Goal: Entertainment & Leisure: Browse casually

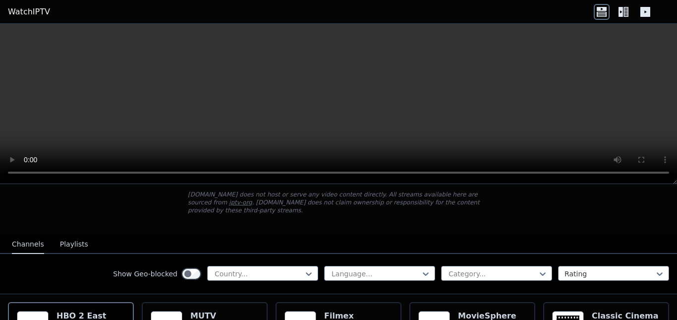
scroll to position [149, 0]
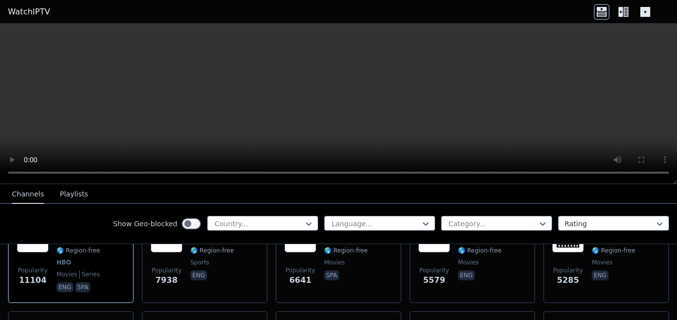
click at [625, 14] on icon at bounding box center [623, 12] width 16 height 16
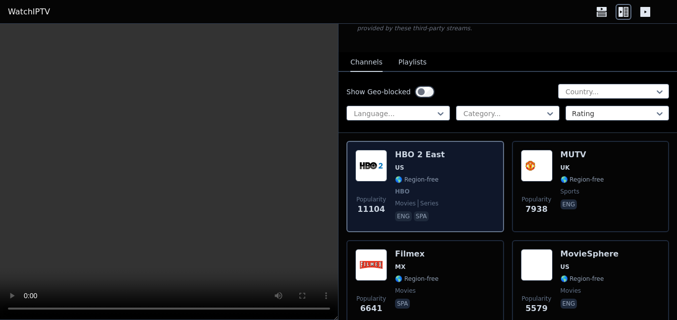
scroll to position [50, 0]
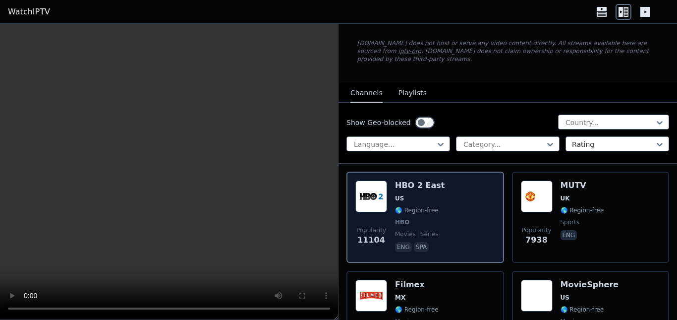
click at [435, 217] on div "Popularity 11104 HBO 2 East US 🌎 Region-free HBO movies series eng spa" at bounding box center [425, 216] width 140 height 73
click at [456, 216] on div "Popularity 11104 HBO 2 East US 🌎 Region-free HBO movies series eng spa" at bounding box center [425, 216] width 140 height 73
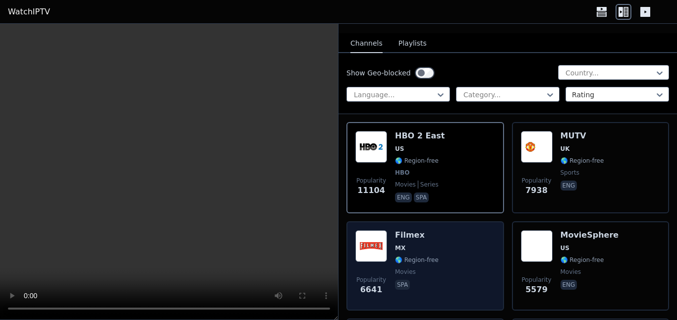
click at [432, 235] on div "Filmex MX 🌎 Region-free movies spa" at bounding box center [417, 265] width 44 height 71
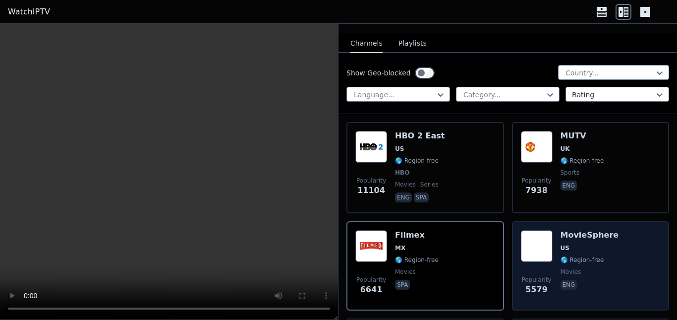
click at [635, 261] on div "Popularity 5579 MovieSphere US 🌎 Region-free movies eng" at bounding box center [591, 265] width 140 height 71
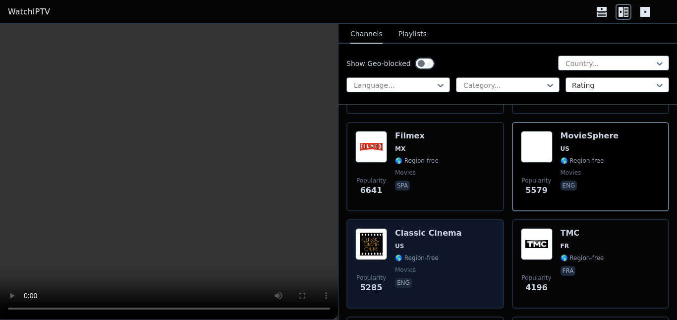
click at [444, 242] on span "US" at bounding box center [428, 246] width 67 height 8
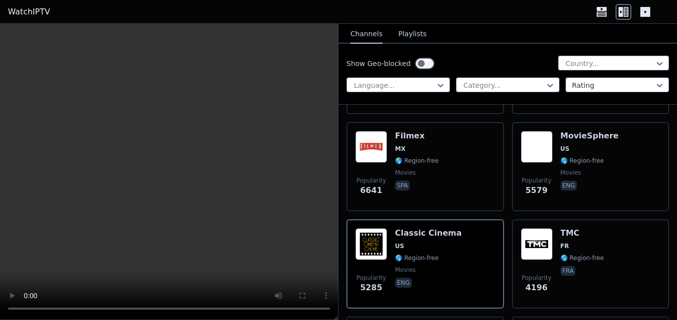
click at [398, 35] on button "Playlists" at bounding box center [412, 34] width 28 height 19
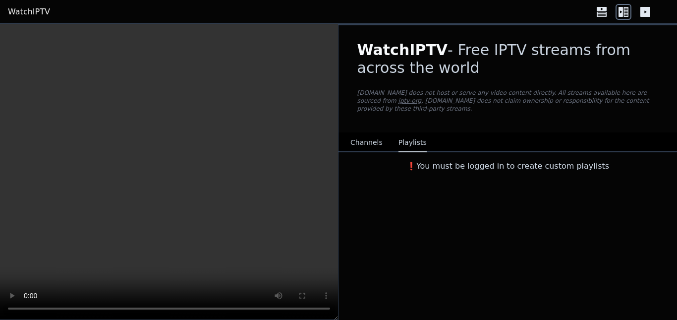
scroll to position [0, 0]
click at [397, 35] on div "WatchIPTV - Free IPTV streams from across the world [DOMAIN_NAME] does not host…" at bounding box center [507, 78] width 333 height 107
click at [410, 178] on div "WatchIPTV - Free IPTV streams from across the world [DOMAIN_NAME] does not host…" at bounding box center [507, 172] width 338 height 296
click at [362, 133] on button "Channels" at bounding box center [366, 142] width 32 height 19
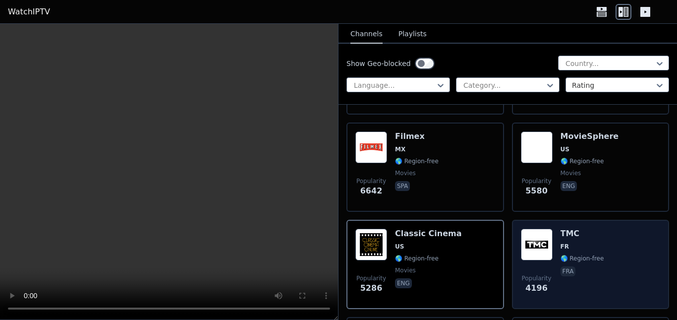
scroll to position [198, 0]
click at [574, 266] on span "fra" at bounding box center [582, 272] width 44 height 12
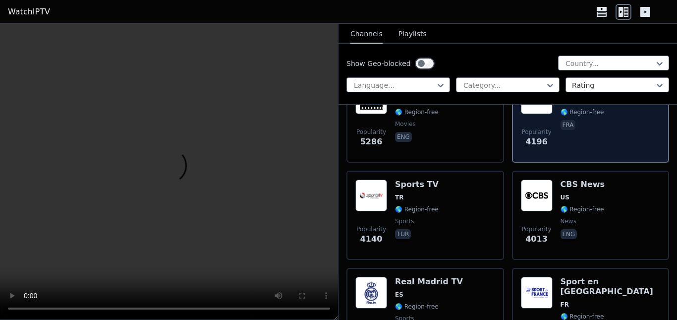
scroll to position [347, 0]
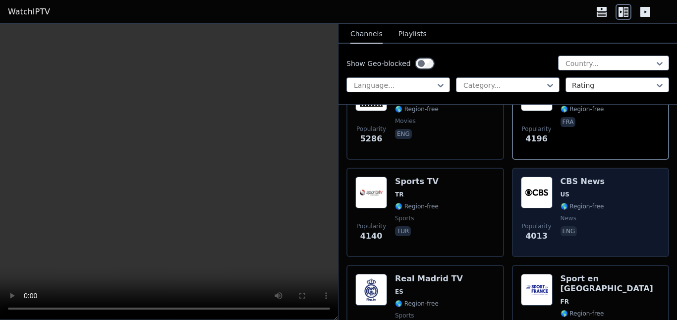
click at [586, 240] on div "Popularity 4013 CBS News US 🌎 Region-free news eng" at bounding box center [591, 211] width 158 height 89
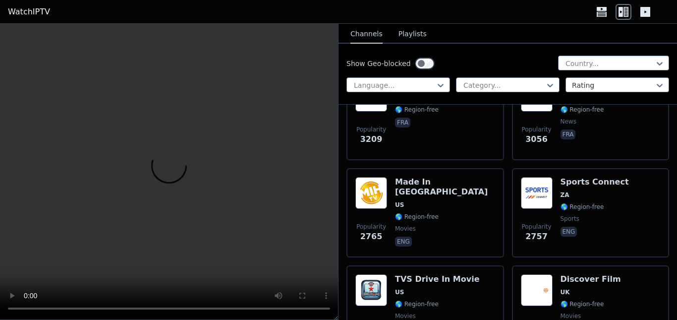
scroll to position [743, 0]
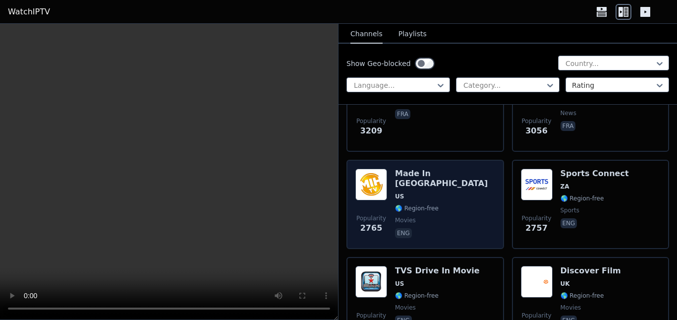
click at [451, 206] on div "Made In [GEOGRAPHIC_DATA] [GEOGRAPHIC_DATA] 🌎 Region-free movies eng" at bounding box center [445, 203] width 100 height 71
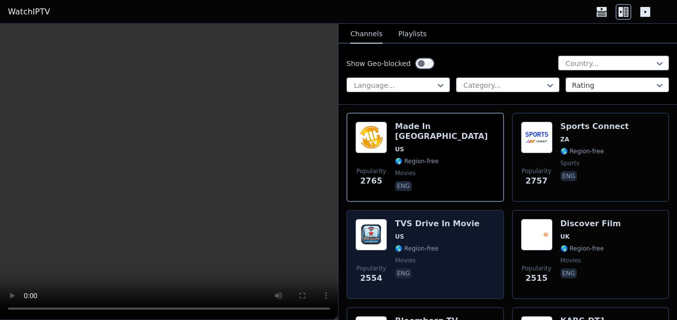
scroll to position [793, 0]
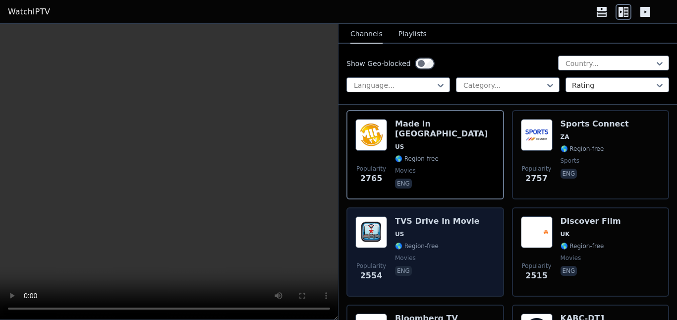
click at [452, 230] on span "US" at bounding box center [437, 234] width 85 height 8
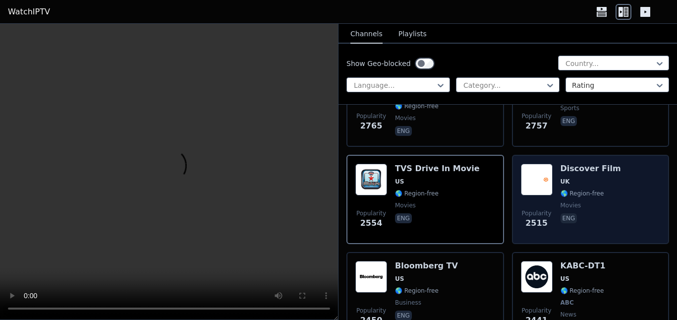
scroll to position [892, 0]
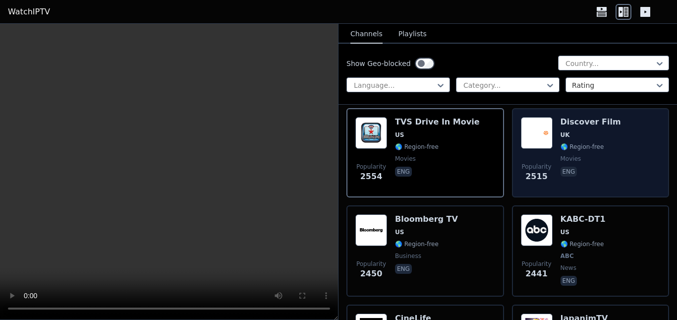
click at [590, 175] on div "Discover Film UK 🌎 Region-free movies eng" at bounding box center [590, 152] width 60 height 71
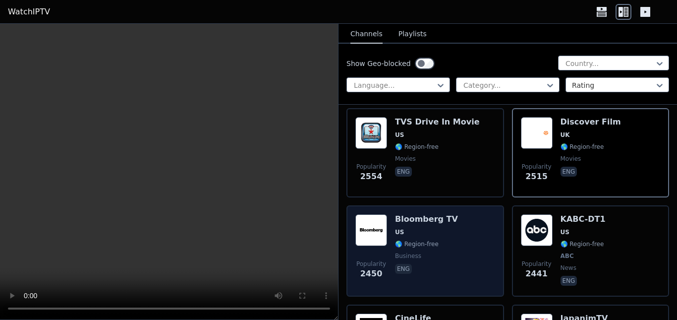
click at [442, 252] on span "business" at bounding box center [426, 256] width 63 height 8
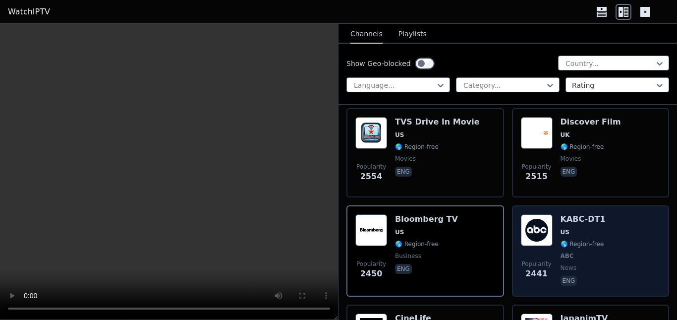
click at [598, 260] on div "Popularity 2441 KABC-DT1 US 🌎 Region-free ABC news eng" at bounding box center [591, 250] width 140 height 73
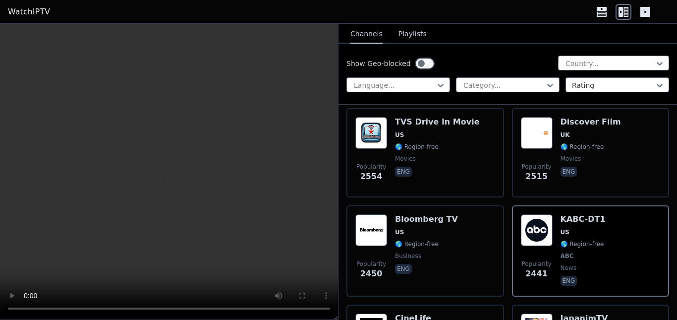
scroll to position [991, 0]
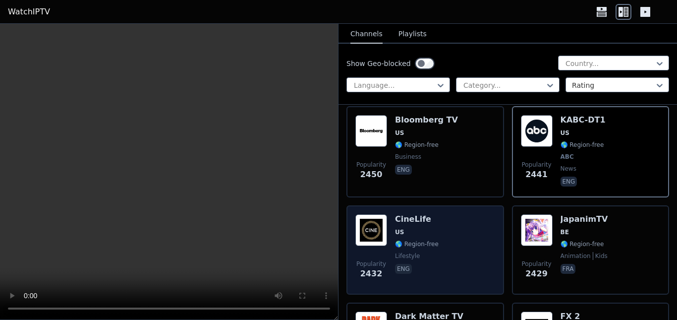
click at [451, 250] on div "Popularity 2432 CineLife [GEOGRAPHIC_DATA] 🌎 Region-free lifestyle eng" at bounding box center [425, 249] width 140 height 71
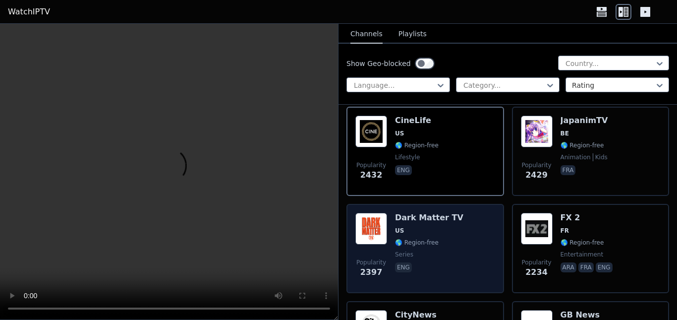
scroll to position [1090, 0]
click at [465, 233] on div "Popularity 2397 Dark Matter TV US 🌎 Region-free series eng" at bounding box center [425, 247] width 140 height 71
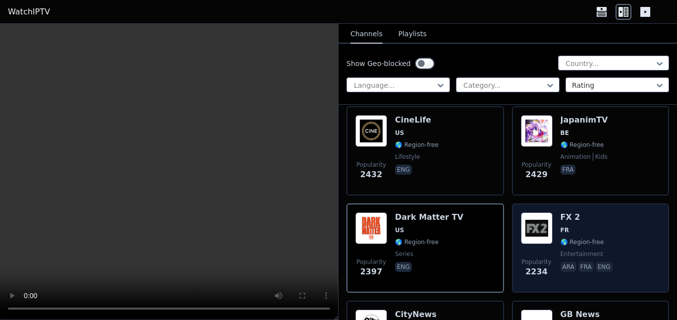
click at [609, 245] on div "Popularity 2234 FX 2 FR 🌎 Region-free entertainment ara fra eng" at bounding box center [591, 247] width 140 height 71
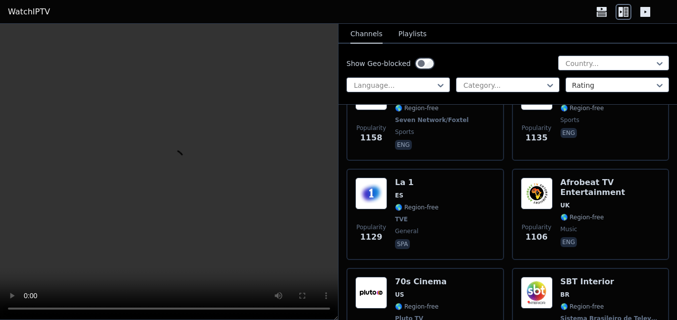
scroll to position [3319, 0]
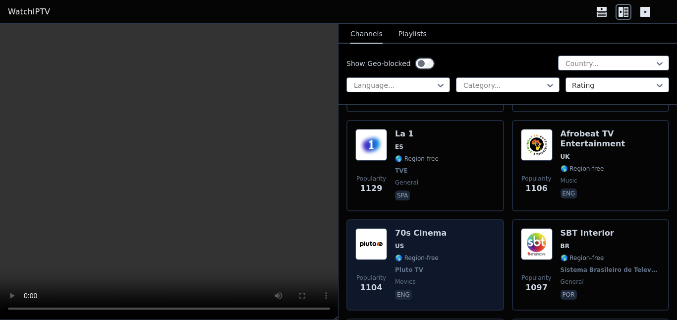
click at [427, 233] on div "70s Cinema US 🌎 Region-free Pluto TV movies eng" at bounding box center [421, 264] width 52 height 73
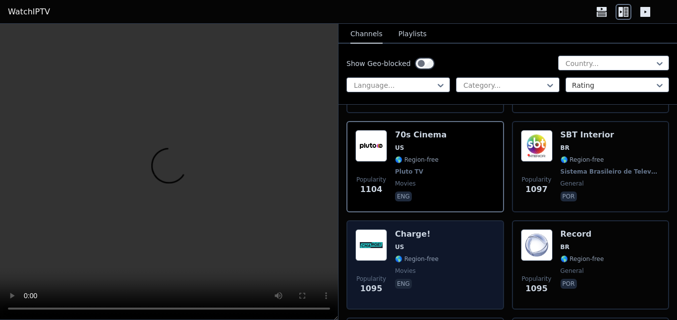
scroll to position [3418, 0]
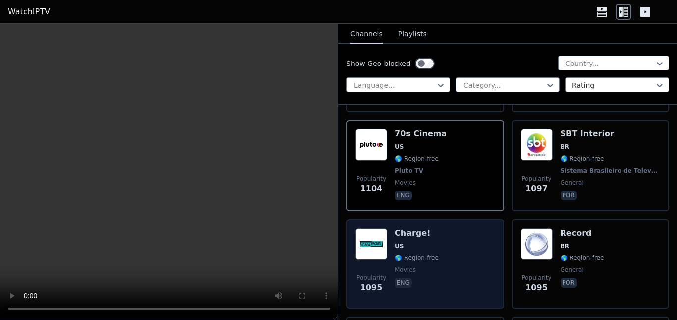
click at [432, 242] on span "US" at bounding box center [417, 246] width 44 height 8
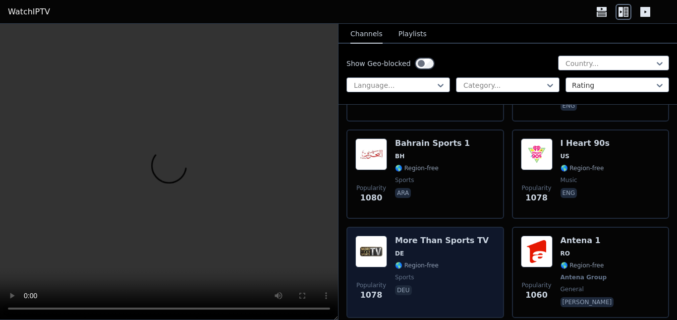
scroll to position [3765, 0]
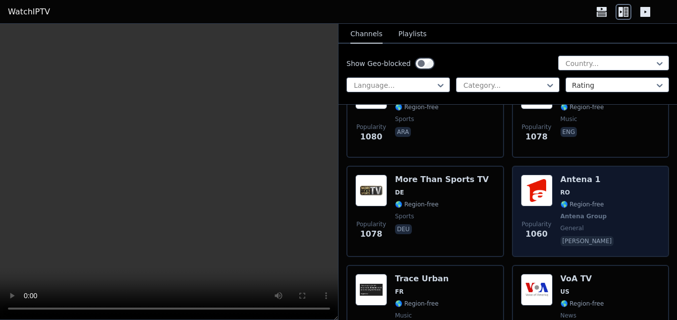
click at [599, 218] on div "Popularity 1060 Antena 1 RO 🌎 Region-free Antena Group general [PERSON_NAME]" at bounding box center [591, 210] width 140 height 73
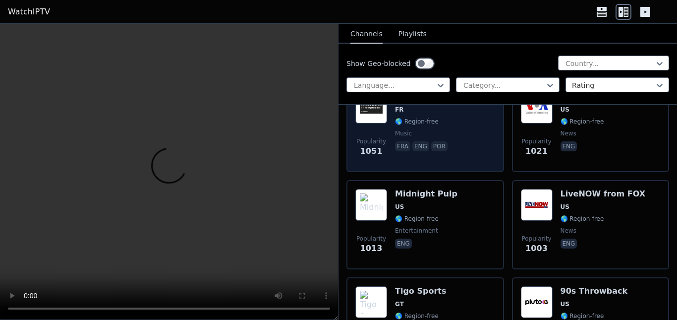
scroll to position [3963, 0]
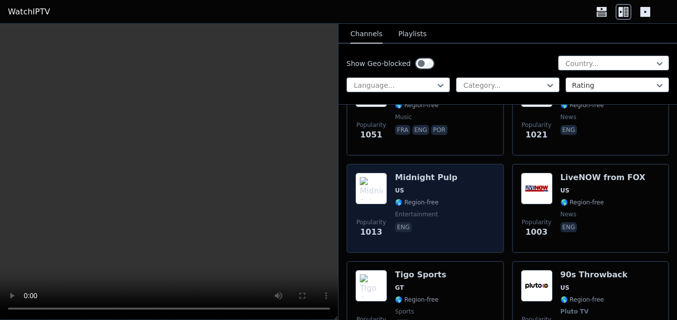
click at [464, 198] on div "Popularity 1013 Midnight Pulp US 🌎 Region-free entertainment eng" at bounding box center [425, 207] width 140 height 71
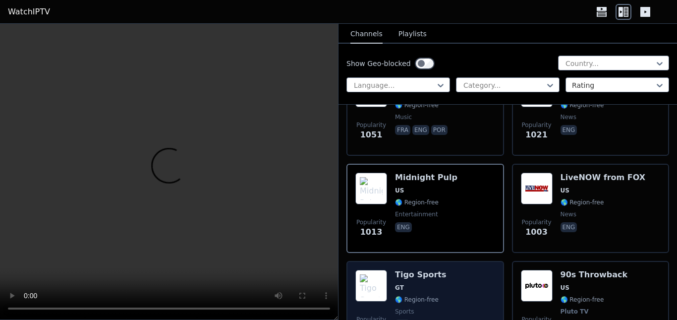
scroll to position [4062, 0]
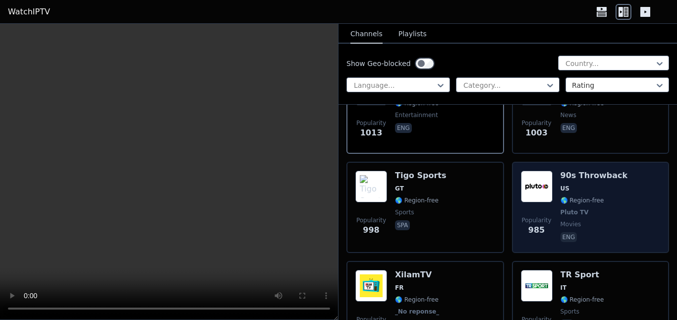
click at [581, 220] on span "movies" at bounding box center [593, 224] width 67 height 8
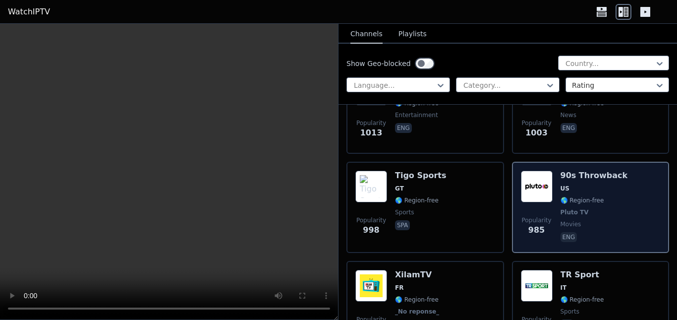
click at [585, 222] on div "90s Throwback US 🌎 Region-free Pluto TV movies eng" at bounding box center [593, 206] width 67 height 73
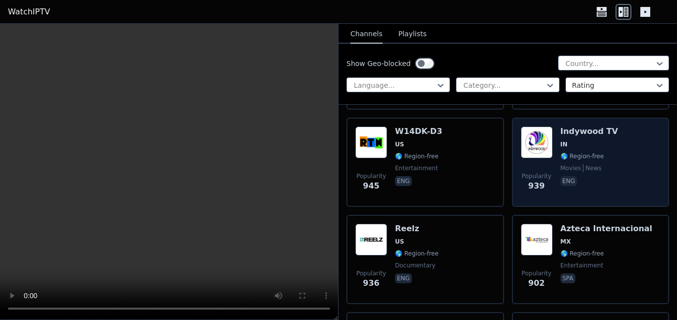
scroll to position [4508, 0]
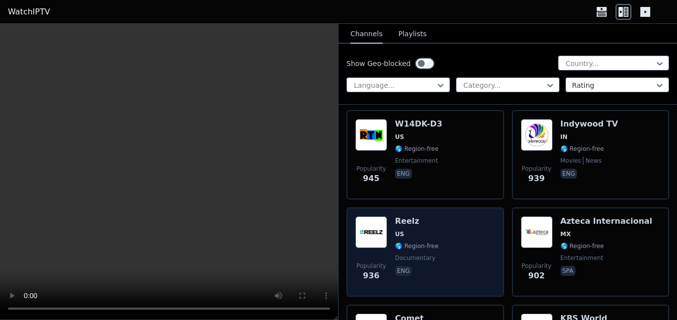
click at [438, 225] on div "Popularity 936 Reelz [GEOGRAPHIC_DATA] 🌎 Region-free documentary eng" at bounding box center [425, 251] width 140 height 71
click at [440, 224] on div "Popularity 936 Reelz [GEOGRAPHIC_DATA] 🌎 Region-free documentary eng" at bounding box center [425, 251] width 140 height 71
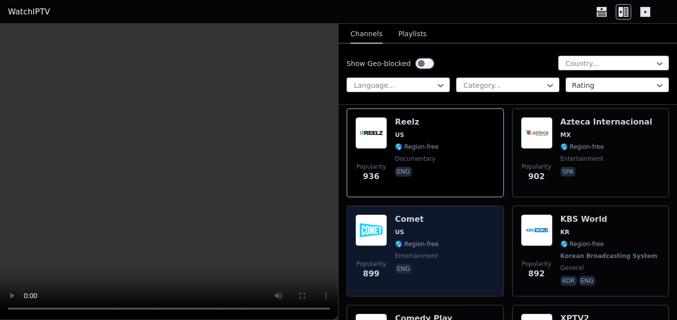
scroll to position [4755, 0]
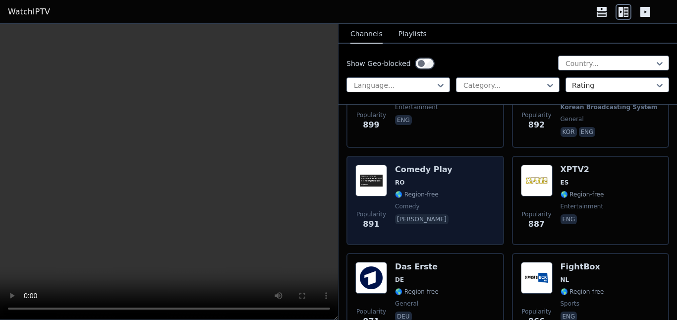
click at [442, 194] on div "Popularity 891 Comedy Play RO 🌎 Region-free comedy [PERSON_NAME]" at bounding box center [425, 199] width 140 height 71
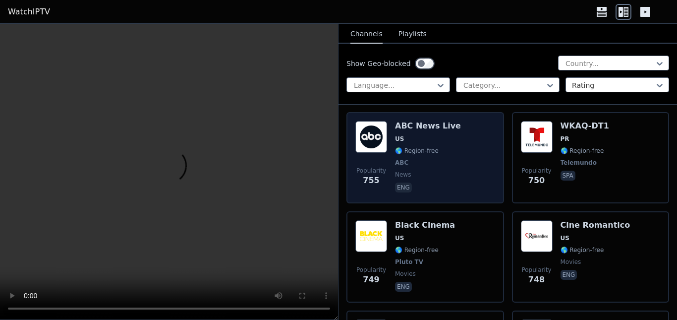
scroll to position [5697, 0]
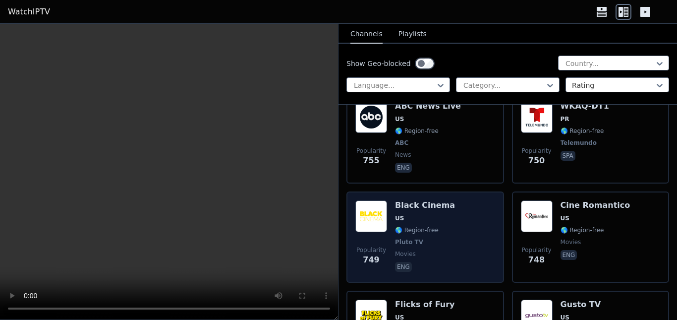
click at [463, 247] on div "Popularity 749 Black Cinema US 🌎 Region-free Pluto TV movies eng" at bounding box center [425, 236] width 140 height 73
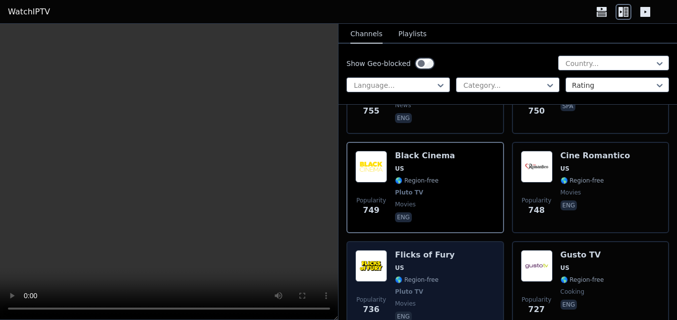
click at [450, 259] on div "Popularity 736 Flicks of Fury US 🌎 Region-free Pluto TV movies eng" at bounding box center [425, 286] width 140 height 73
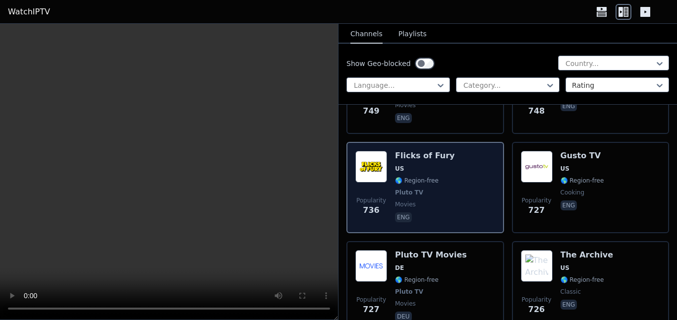
scroll to position [5895, 0]
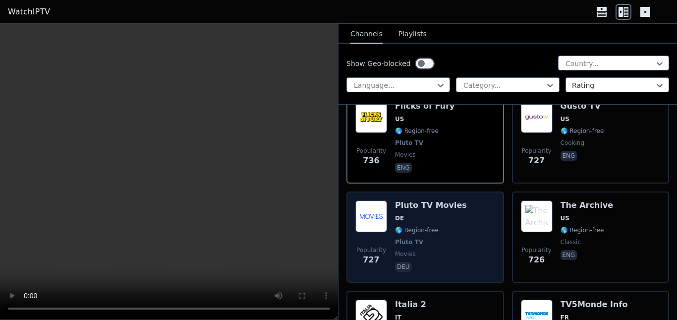
click at [455, 239] on div "Popularity 727 Pluto TV Movies DE 🌎 Region-free Pluto TV movies deu" at bounding box center [425, 236] width 140 height 73
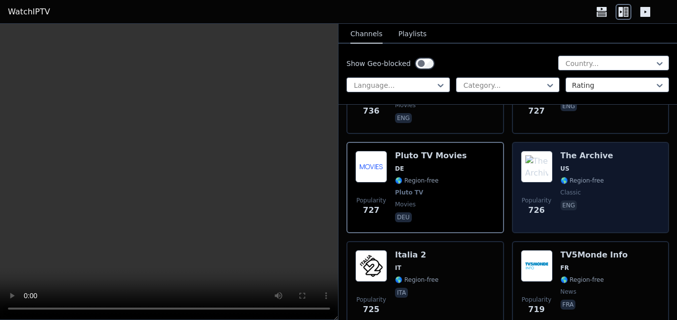
click at [544, 203] on span "Popularity 726" at bounding box center [537, 206] width 32 height 32
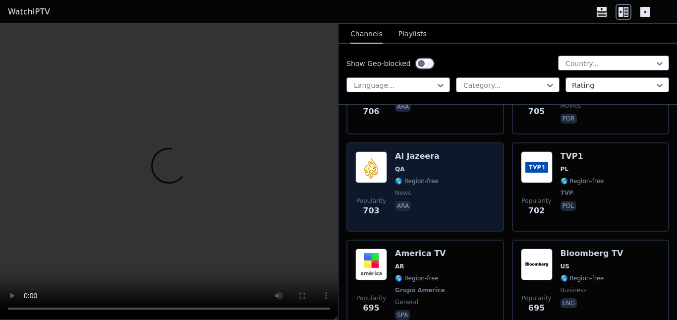
scroll to position [6440, 0]
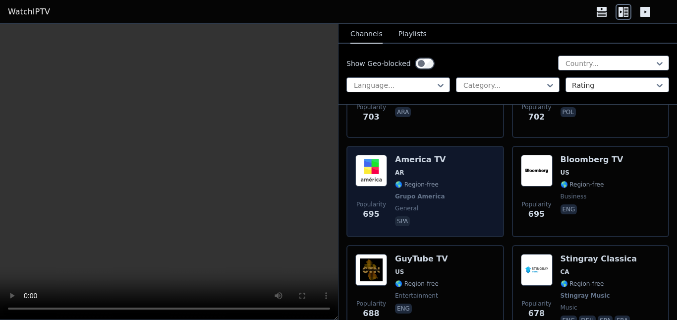
click at [447, 190] on div "Popularity 695 America TV AR 🌎 Region-free Grupo America general spa" at bounding box center [425, 191] width 140 height 73
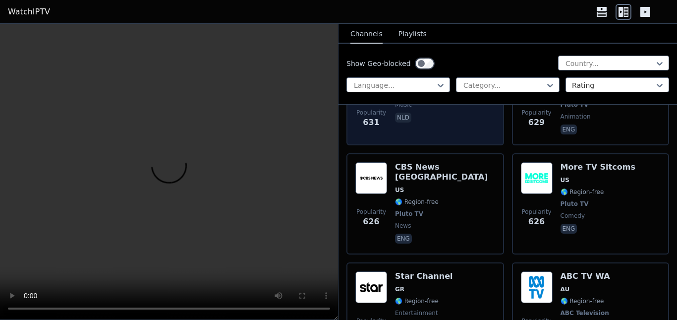
scroll to position [7331, 0]
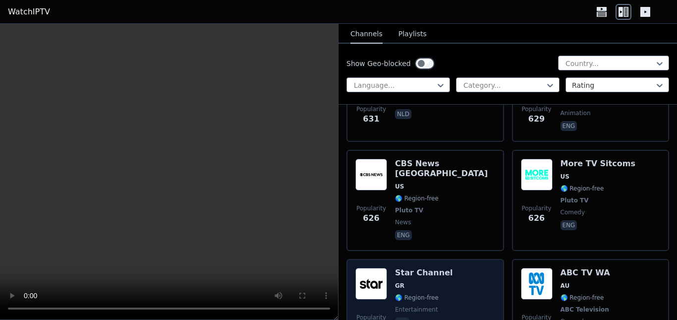
click at [458, 267] on div "Popularity 625 Star Channel GR 🌎 Region-free entertainment ell" at bounding box center [425, 303] width 140 height 73
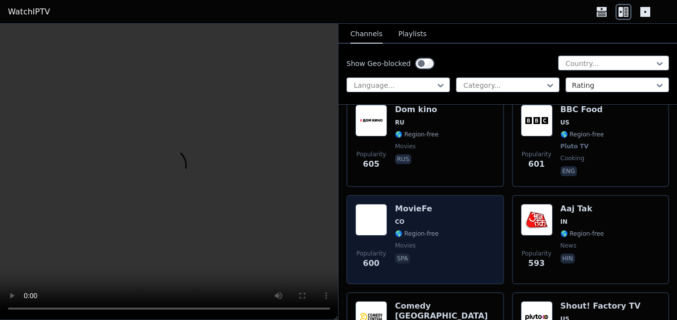
scroll to position [7926, 0]
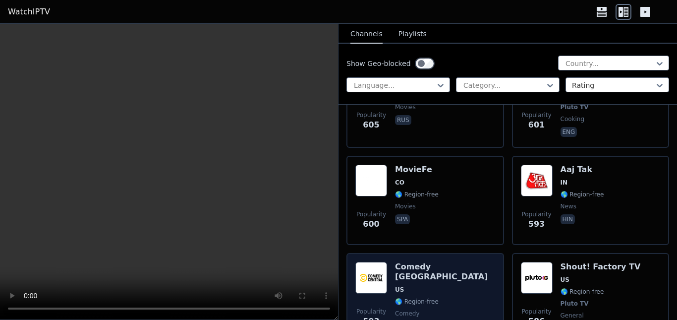
click at [449, 285] on span "US" at bounding box center [445, 289] width 100 height 8
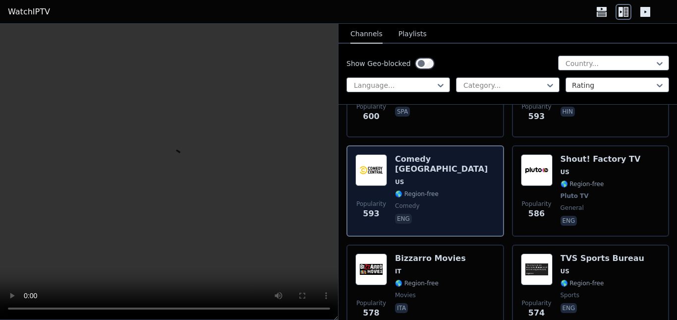
scroll to position [8074, 0]
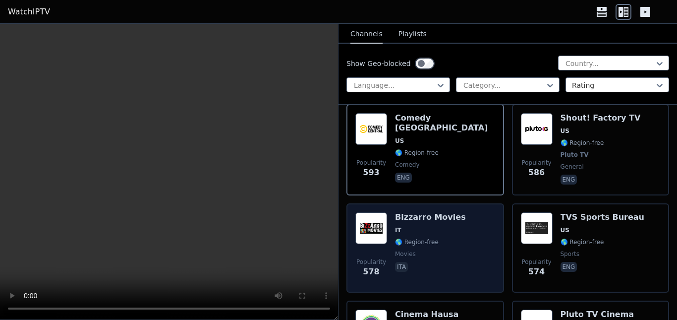
click at [454, 220] on div "Popularity 578 [PERSON_NAME] Movies IT 🌎 Region-free movies ita" at bounding box center [425, 247] width 140 height 71
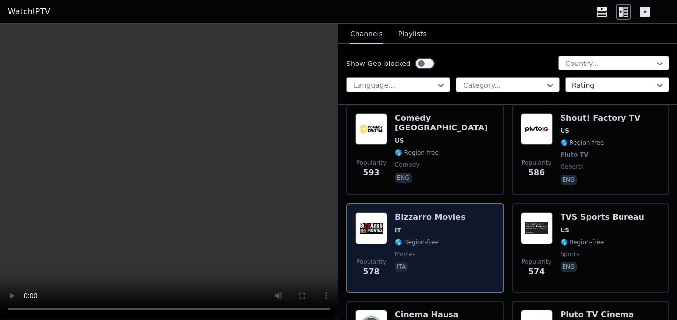
click at [454, 220] on div "Popularity 578 [PERSON_NAME] Movies IT 🌎 Region-free movies ita" at bounding box center [425, 247] width 140 height 71
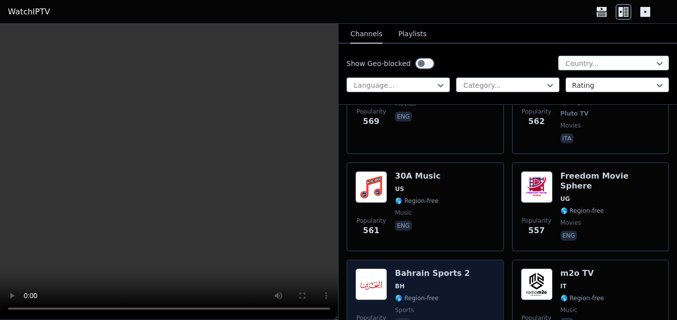
scroll to position [8322, 0]
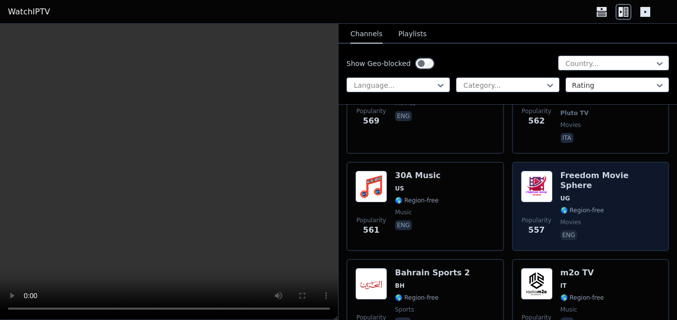
click at [583, 230] on span "eng" at bounding box center [610, 236] width 100 height 12
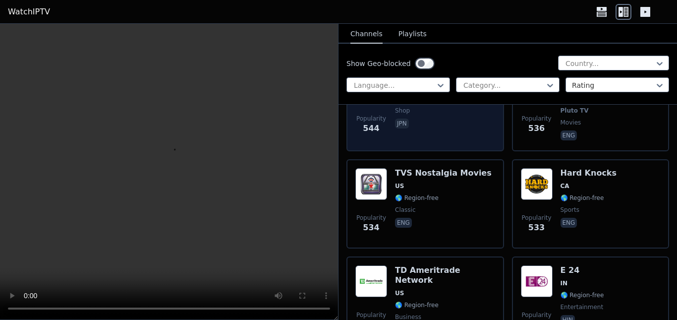
scroll to position [8817, 0]
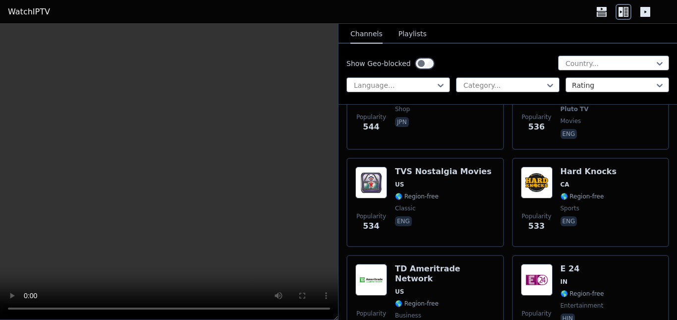
click at [408, 64] on div "Show Geo-blocked" at bounding box center [390, 63] width 88 height 16
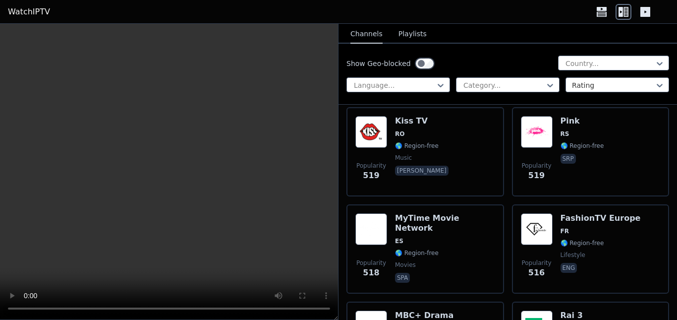
scroll to position [9065, 0]
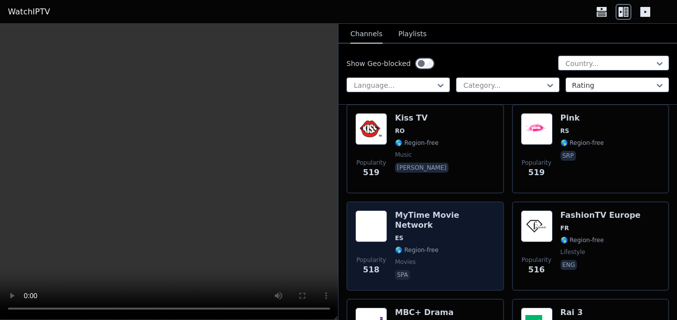
click at [444, 269] on span "spa" at bounding box center [445, 275] width 100 height 12
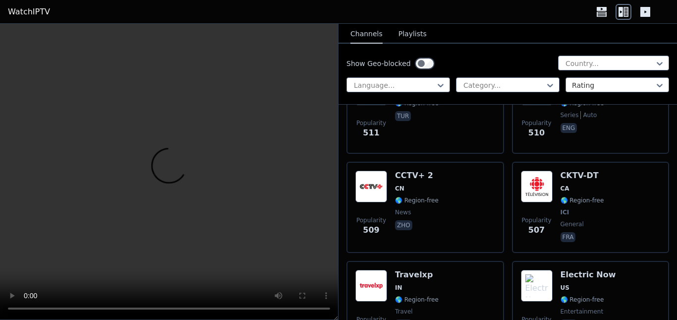
scroll to position [9412, 0]
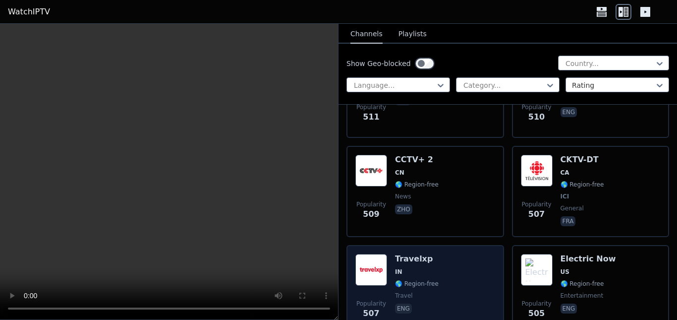
click at [456, 254] on div "Popularity 507 Travelxp IN 🌎 Region-free travel eng" at bounding box center [425, 289] width 140 height 71
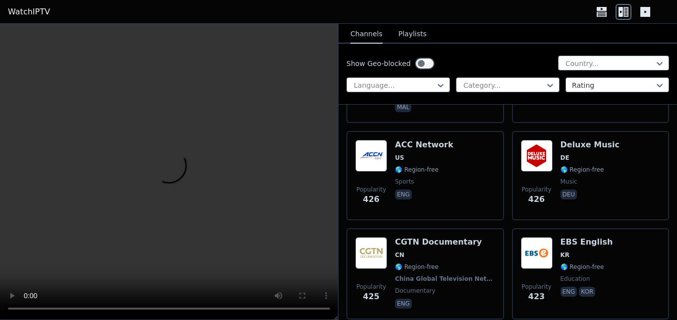
scroll to position [11244, 0]
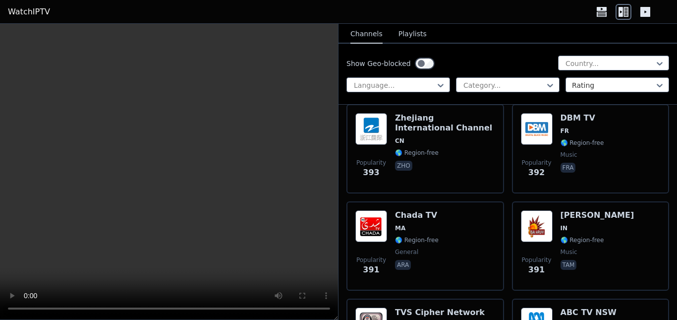
scroll to position [11938, 0]
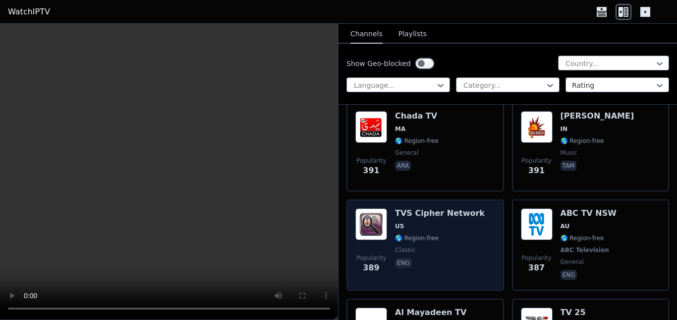
click at [458, 258] on span "eng" at bounding box center [440, 264] width 90 height 12
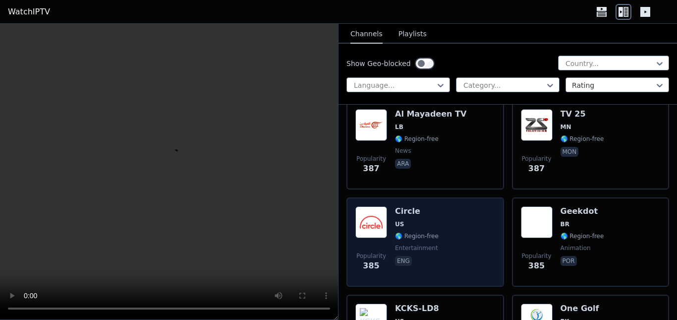
scroll to position [12166, 0]
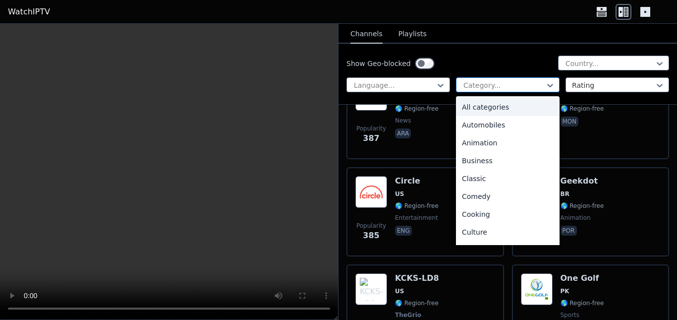
click at [481, 80] on div at bounding box center [503, 85] width 83 height 10
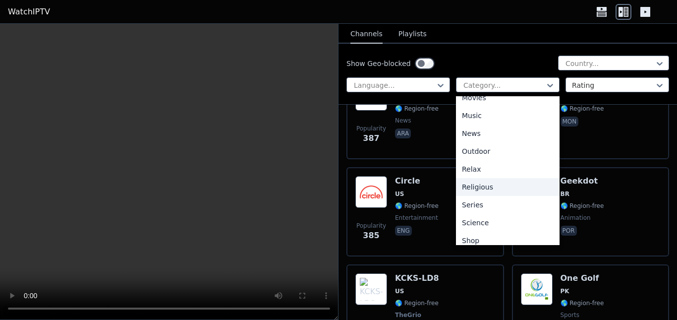
scroll to position [188, 0]
click at [464, 184] on div "Movies" at bounding box center [508, 186] width 104 height 18
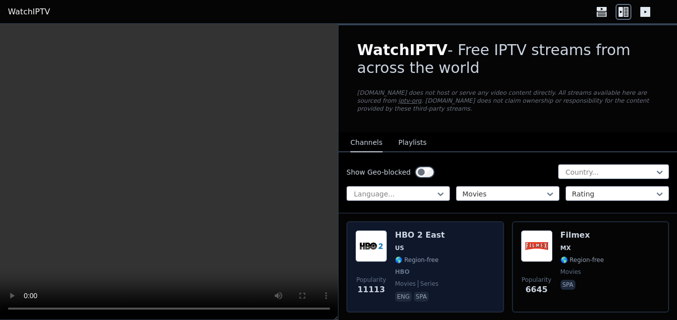
click at [464, 254] on div "Popularity 11113 HBO 2 East US 🌎 Region-free HBO movies series eng spa" at bounding box center [425, 266] width 140 height 73
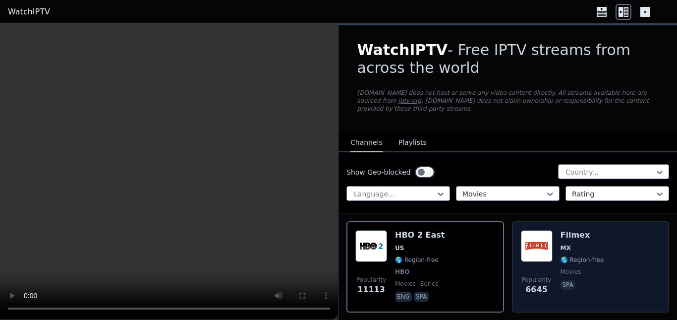
click at [615, 248] on div "Popularity 6645 Filmex MX 🌎 Region-free movies spa" at bounding box center [591, 266] width 140 height 73
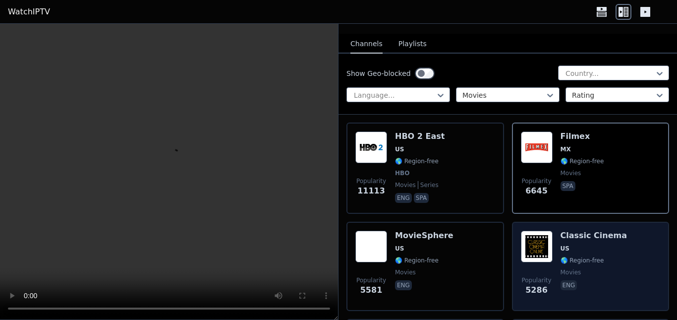
scroll to position [99, 0]
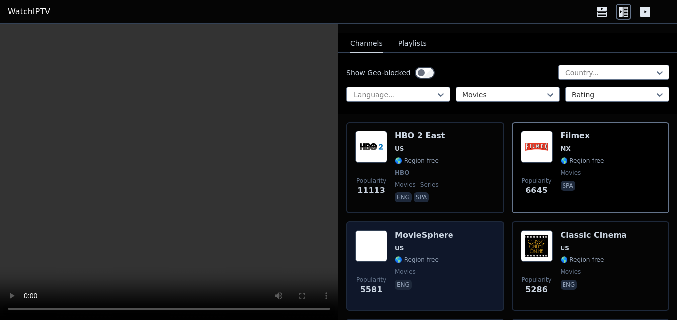
click at [454, 245] on div "Popularity 5581 MovieSphere US 🌎 Region-free movies eng" at bounding box center [425, 265] width 140 height 71
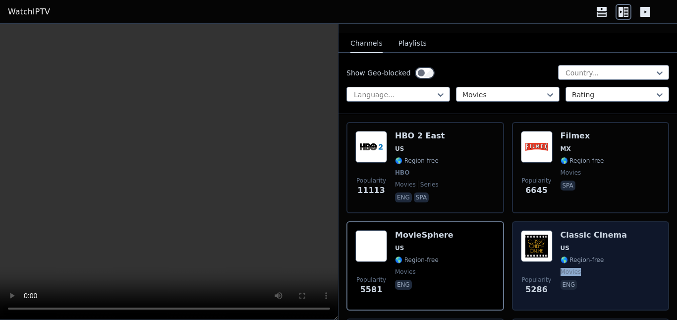
click at [594, 253] on div "Classic Cinema US 🌎 Region-free movies eng" at bounding box center [593, 265] width 67 height 71
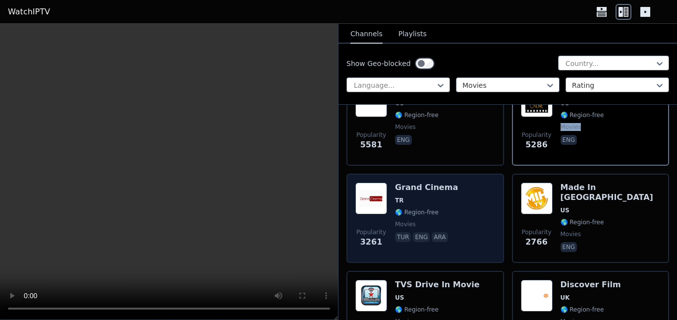
scroll to position [248, 0]
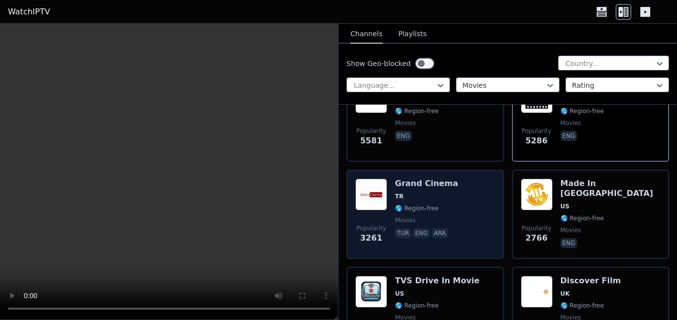
click at [452, 183] on div "Popularity 3261 Grand Cinema TR 🌎 Region-free movies tur eng ara" at bounding box center [425, 213] width 140 height 71
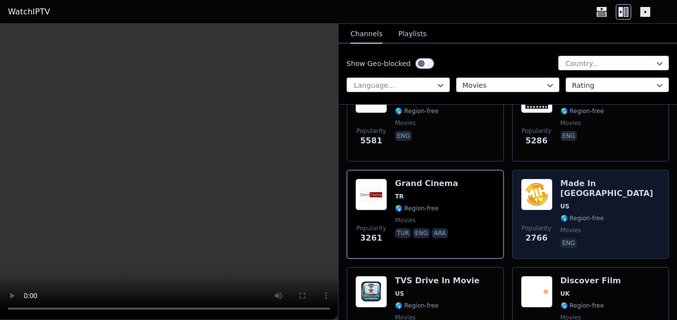
click at [584, 216] on div "Made In [GEOGRAPHIC_DATA] [GEOGRAPHIC_DATA] 🌎 Region-free movies eng" at bounding box center [610, 213] width 100 height 71
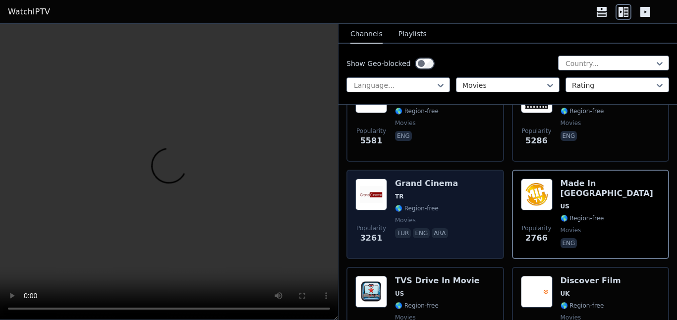
scroll to position [297, 0]
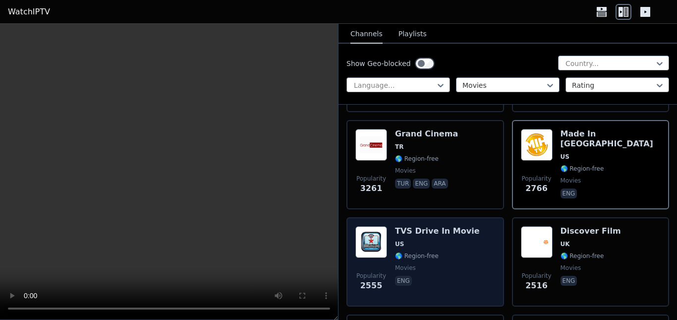
click at [454, 252] on span "🌎 Region-free" at bounding box center [437, 256] width 85 height 8
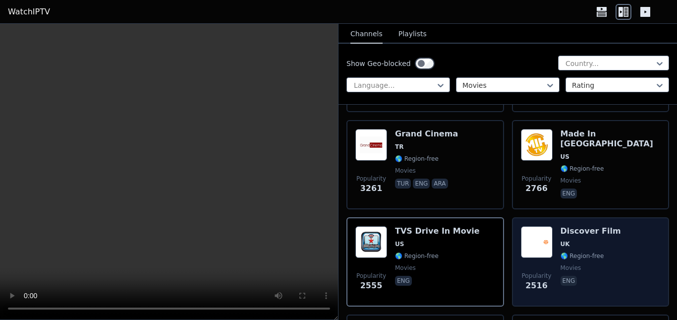
click at [600, 275] on span "eng" at bounding box center [590, 281] width 60 height 12
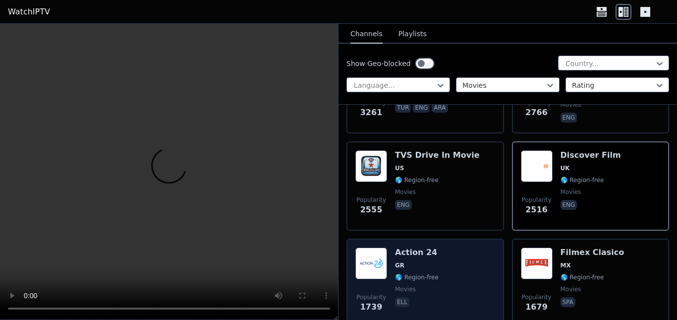
scroll to position [396, 0]
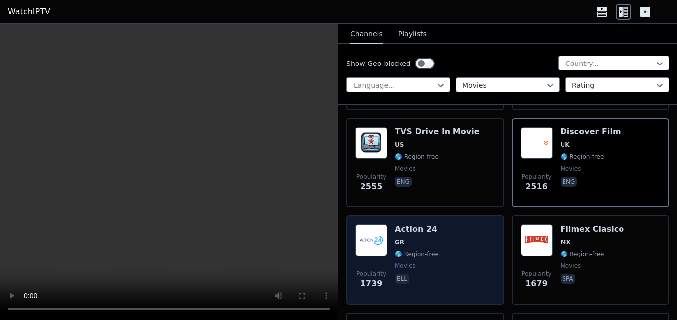
click at [445, 243] on div "Popularity 1739 Action 24 GR 🌎 Region-free movies ell" at bounding box center [425, 259] width 140 height 71
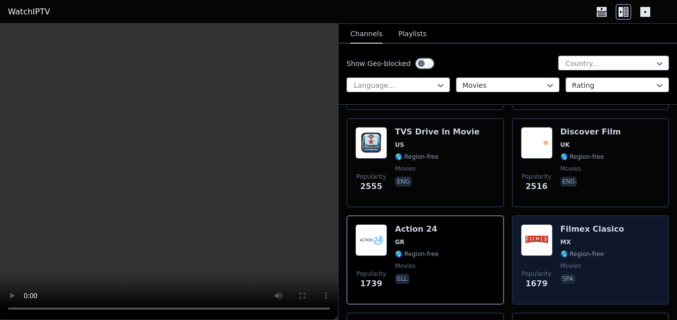
click at [583, 250] on div "Filmex Clasico MX 🌎 Region-free movies spa" at bounding box center [592, 259] width 64 height 71
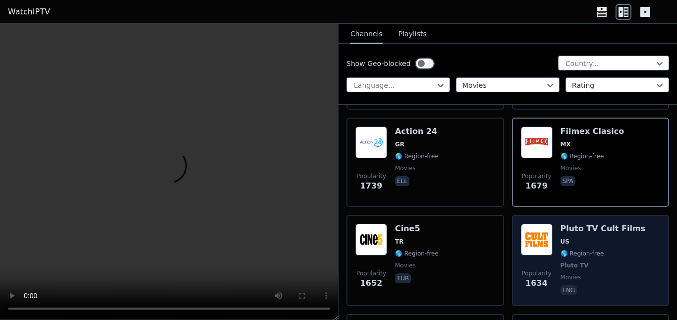
scroll to position [495, 0]
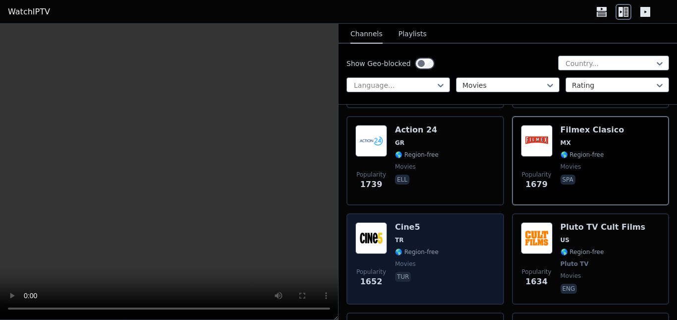
click at [457, 249] on div "Popularity 1652 Cine5 TR 🌎 Region-free movies tur" at bounding box center [425, 258] width 140 height 73
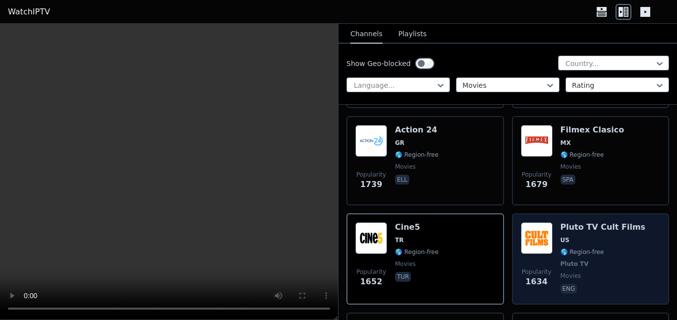
click at [590, 260] on span "Pluto TV" at bounding box center [602, 264] width 85 height 8
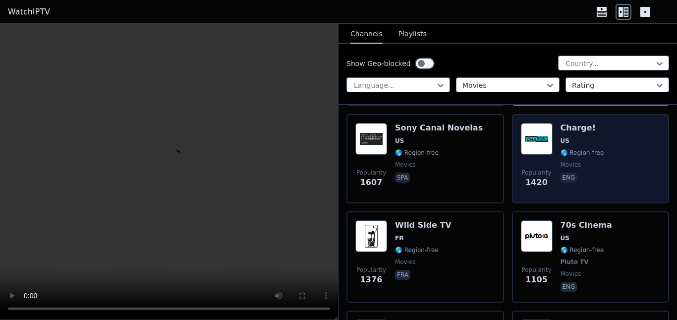
scroll to position [644, 0]
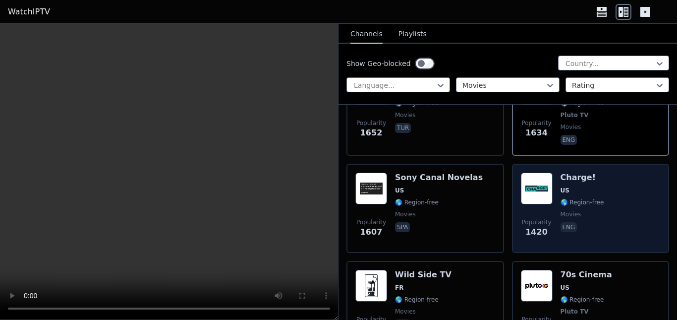
click at [618, 210] on div "Popularity 1420 Charge! US 🌎 Region-free movies eng" at bounding box center [591, 207] width 140 height 71
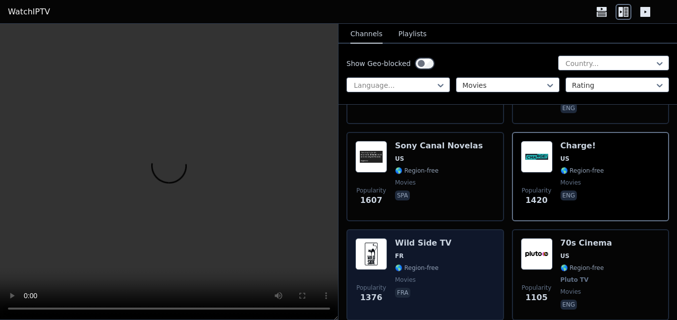
scroll to position [693, 0]
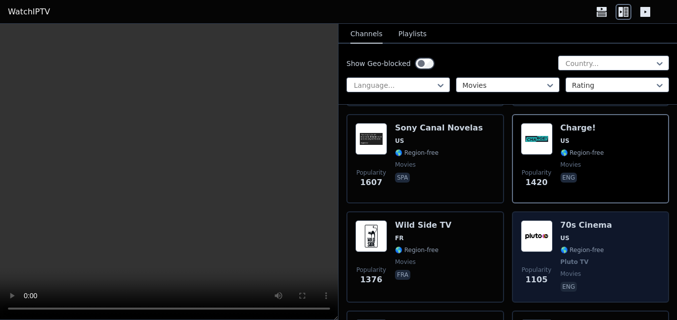
click at [604, 247] on div "Popularity 1105 70s Cinema US 🌎 Region-free Pluto TV movies eng" at bounding box center [591, 256] width 140 height 73
drag, startPoint x: 604, startPoint y: 247, endPoint x: 590, endPoint y: 240, distance: 15.5
click at [604, 247] on div "Popularity 1105 70s Cinema US 🌎 Region-free Pluto TV movies eng" at bounding box center [591, 256] width 140 height 73
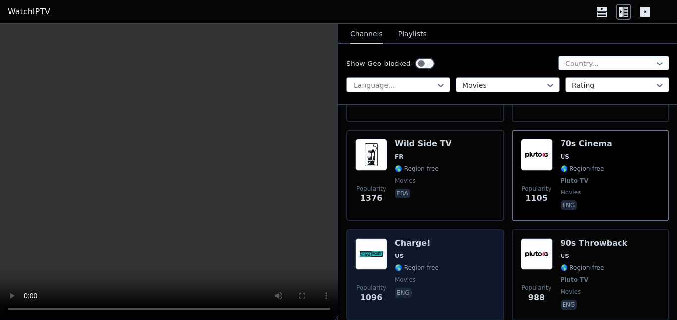
scroll to position [793, 0]
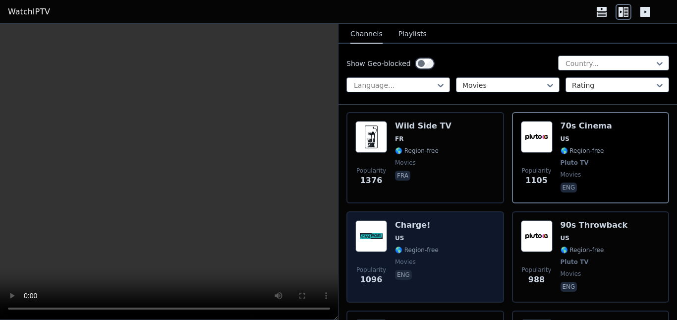
click at [466, 234] on div "Popularity 1096 Charge! US 🌎 Region-free movies eng" at bounding box center [425, 256] width 140 height 73
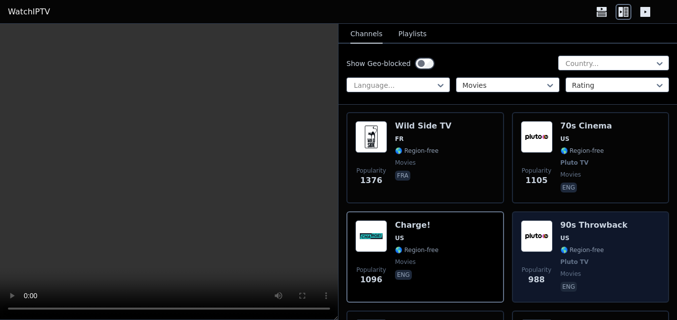
click at [614, 254] on div "Popularity 988 90s Throwback US 🌎 Region-free Pluto TV movies eng" at bounding box center [591, 256] width 140 height 73
click at [615, 254] on div "Popularity 988 90s Throwback US 🌎 Region-free Pluto TV movies eng" at bounding box center [591, 256] width 140 height 73
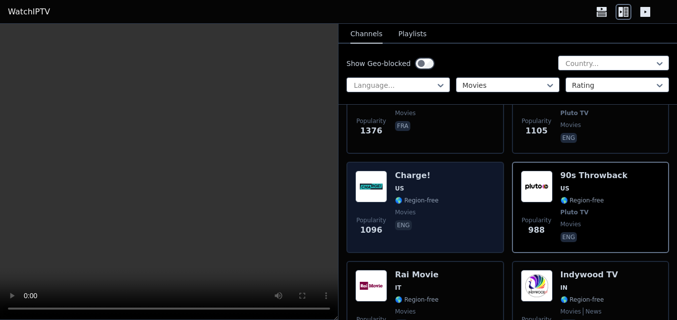
scroll to position [892, 0]
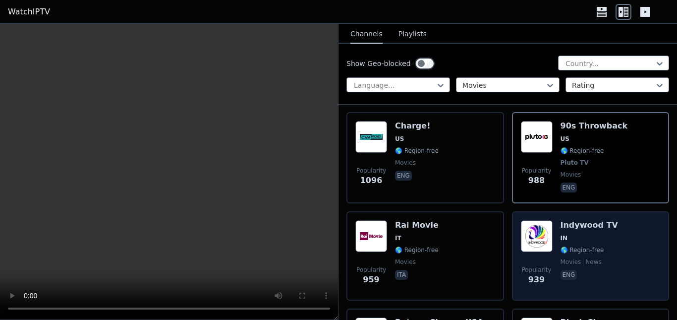
click at [601, 269] on span "eng" at bounding box center [588, 275] width 57 height 12
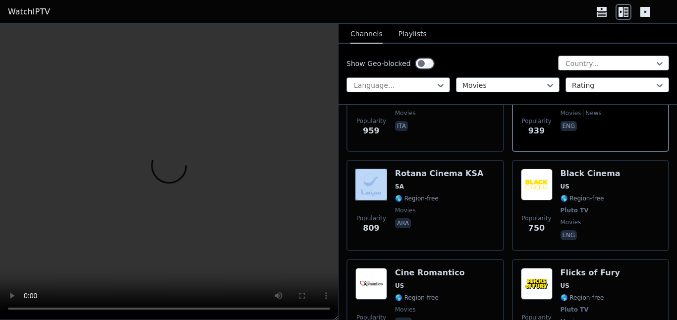
scroll to position [1090, 0]
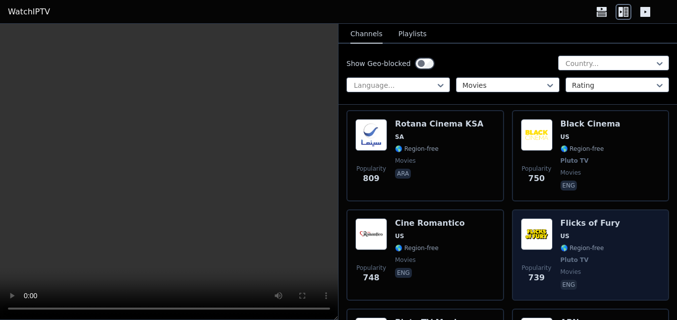
click at [603, 267] on span "movies" at bounding box center [589, 271] width 59 height 8
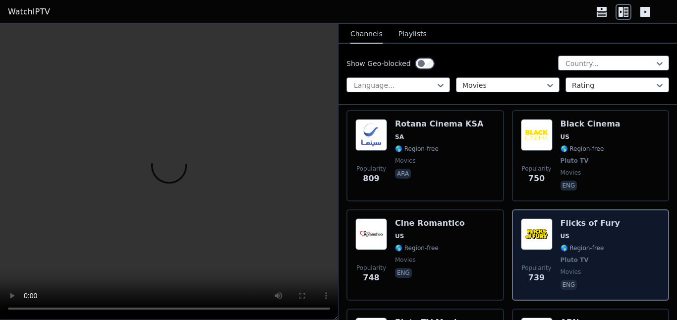
click at [603, 267] on span "movies" at bounding box center [589, 271] width 59 height 8
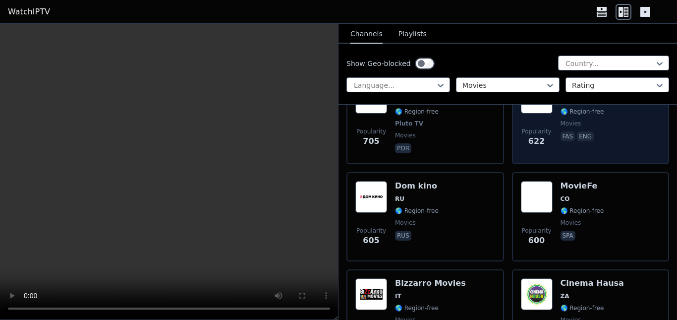
scroll to position [1437, 0]
